Goal: Task Accomplishment & Management: Complete application form

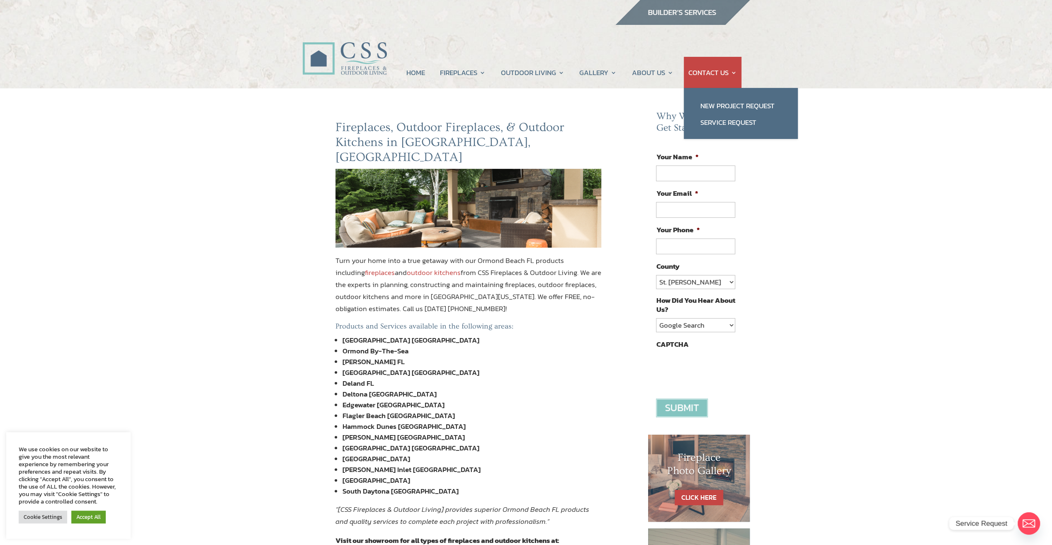
click at [722, 73] on link "CONTACT US" at bounding box center [712, 73] width 49 height 32
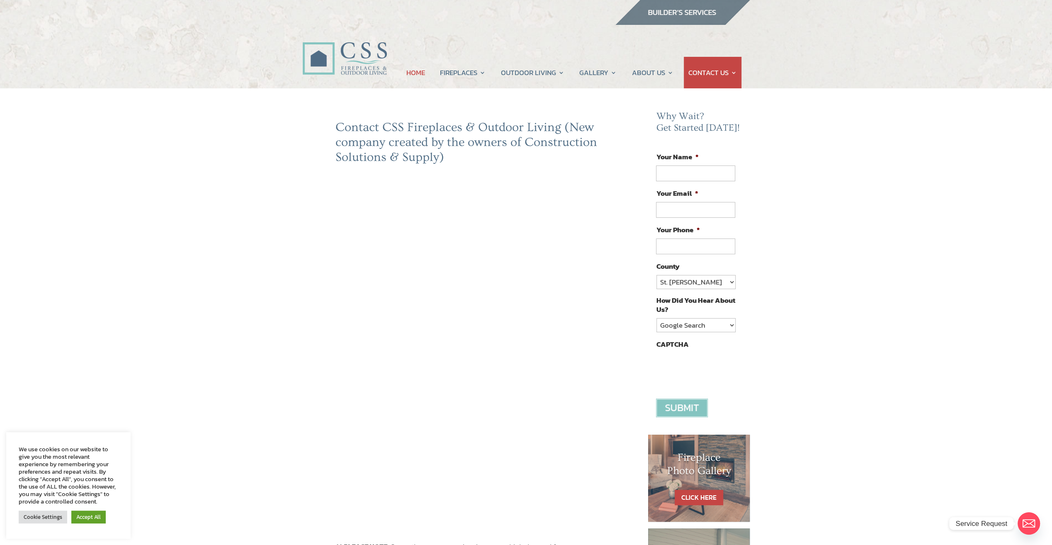
click at [419, 77] on link "HOME" at bounding box center [415, 73] width 19 height 32
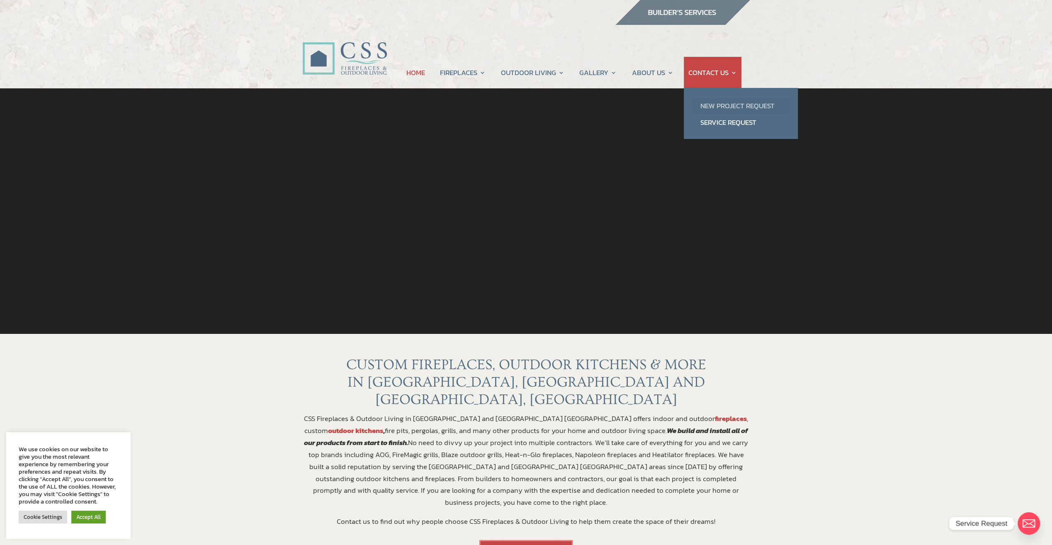
click at [732, 102] on link "New Project Request" at bounding box center [740, 105] width 97 height 17
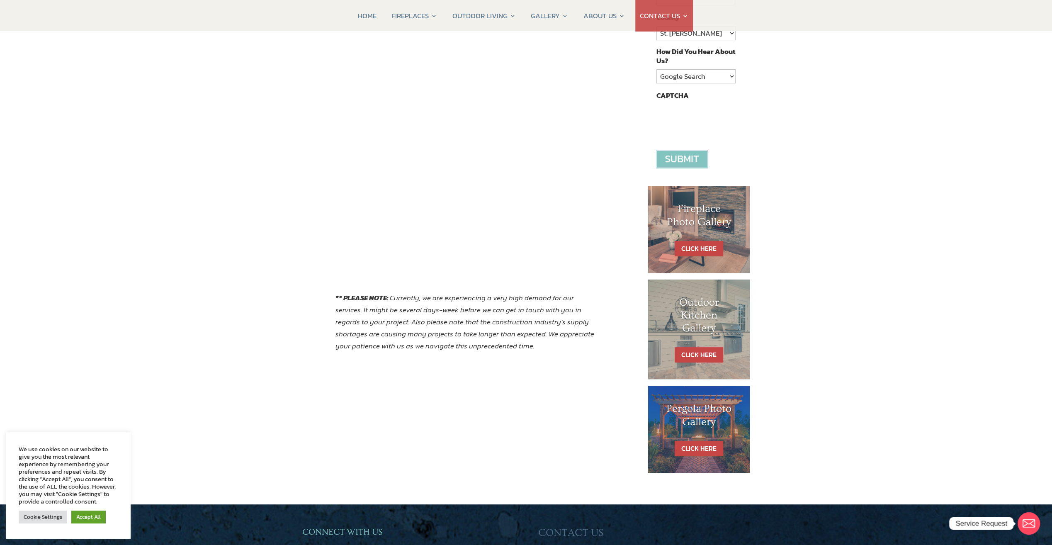
scroll to position [83, 0]
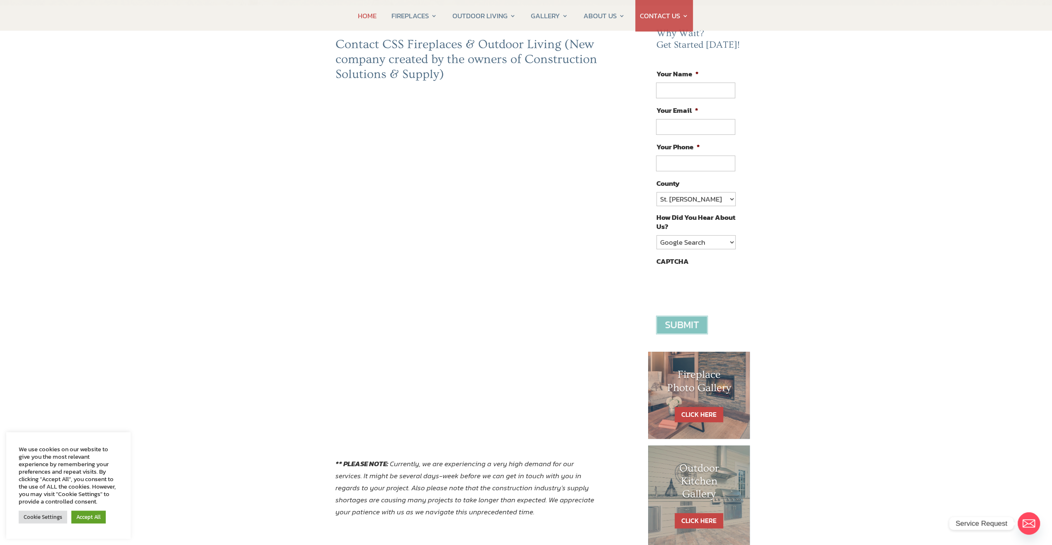
click at [364, 17] on link "HOME" at bounding box center [367, 16] width 19 height 32
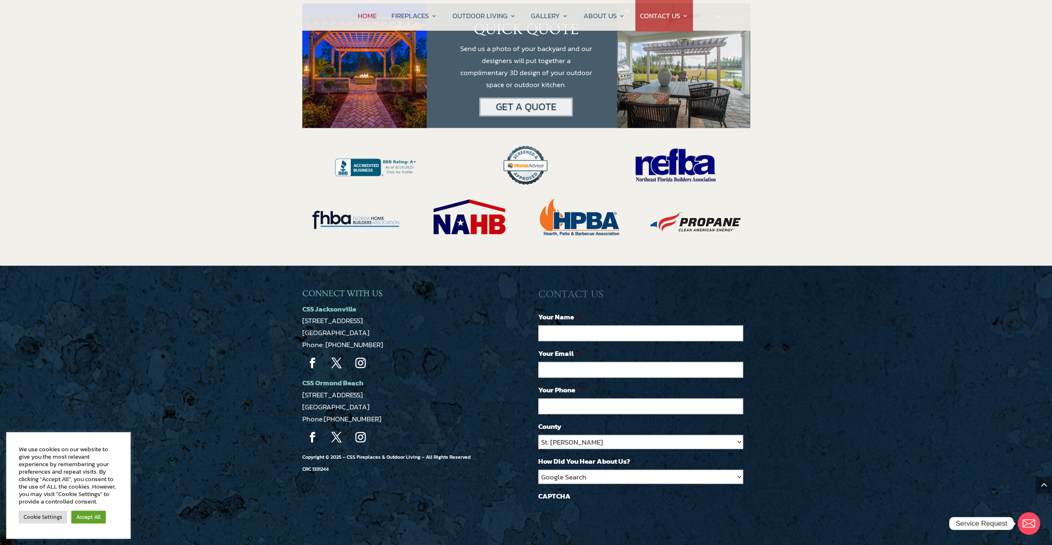
scroll to position [1593, 0]
